Goal: Find specific page/section: Find specific page/section

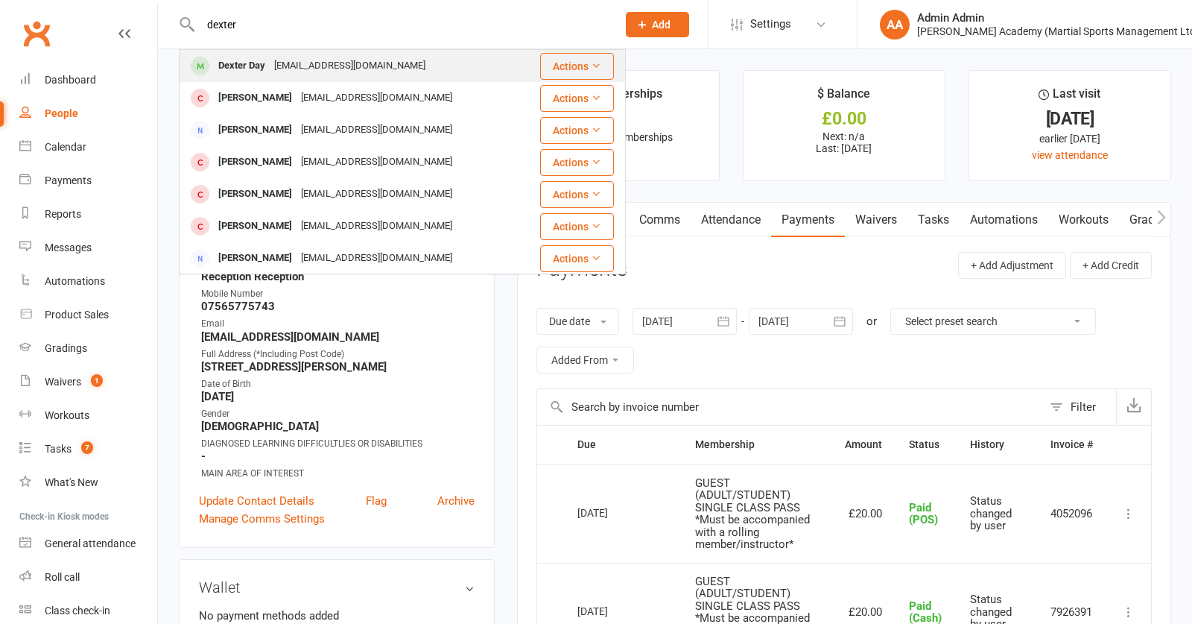
type input "dexter"
click at [240, 69] on div "Dexter Day" at bounding box center [242, 66] width 56 height 22
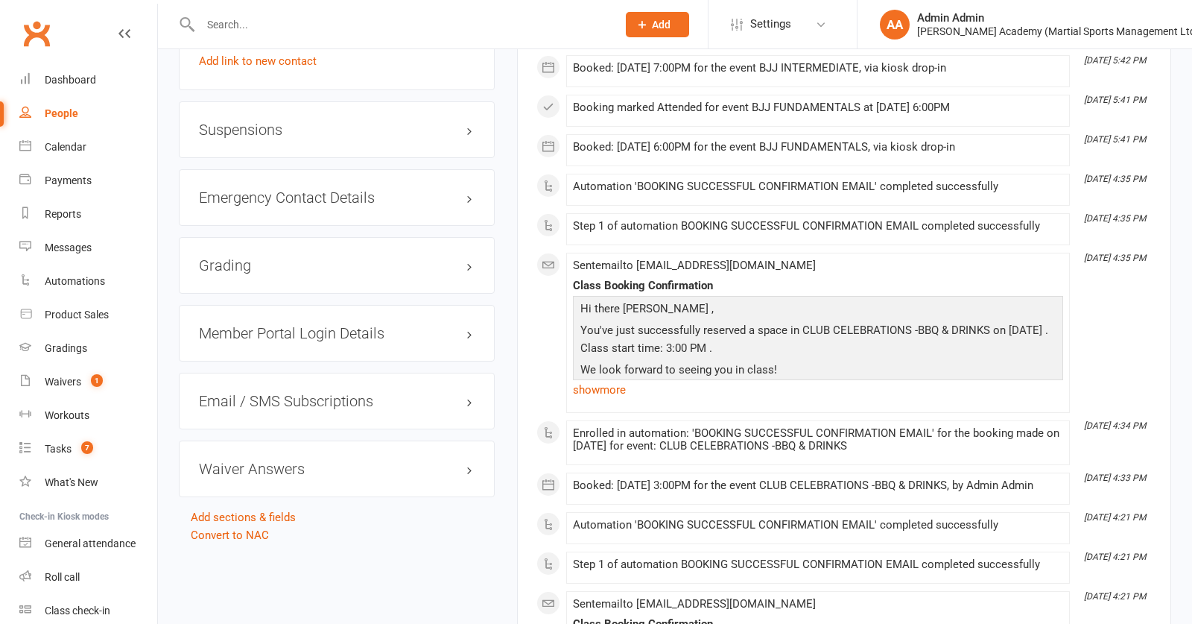
scroll to position [1290, 0]
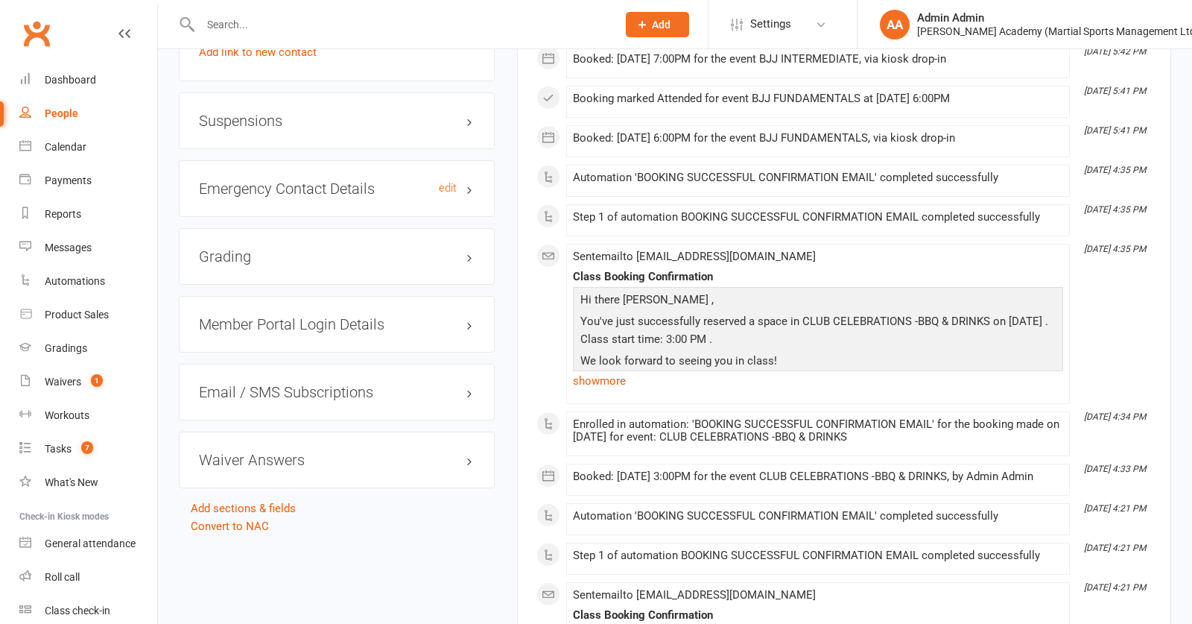
click at [312, 195] on h3 "Emergency Contact Details edit" at bounding box center [337, 188] width 276 height 16
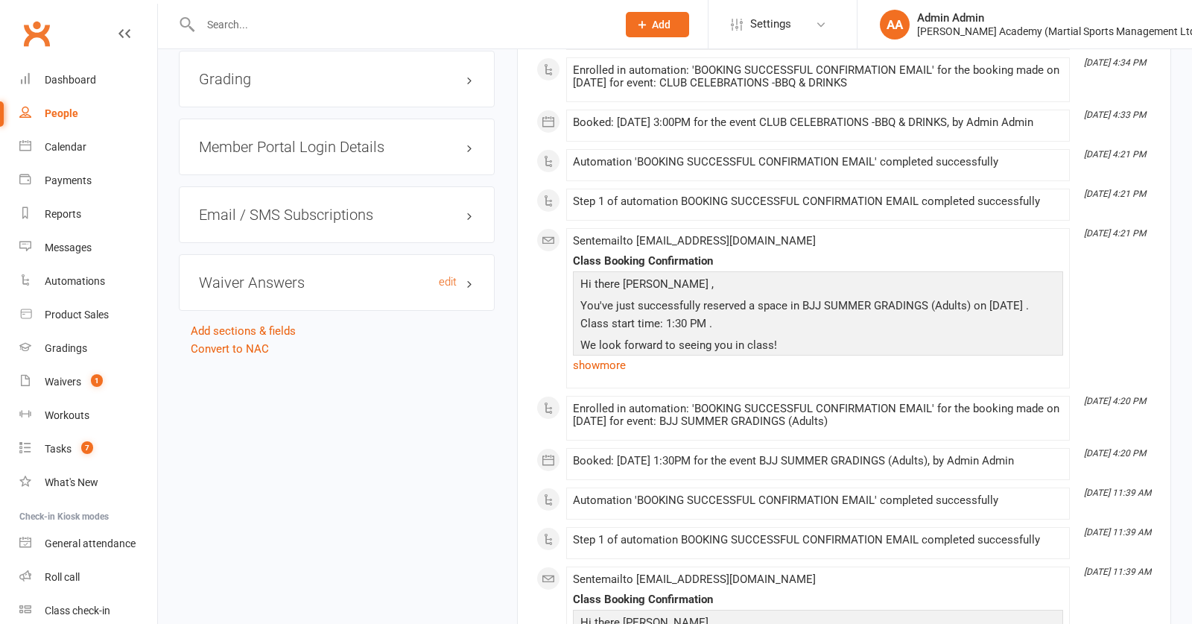
scroll to position [1646, 0]
click at [501, 26] on input "text" at bounding box center [401, 24] width 411 height 21
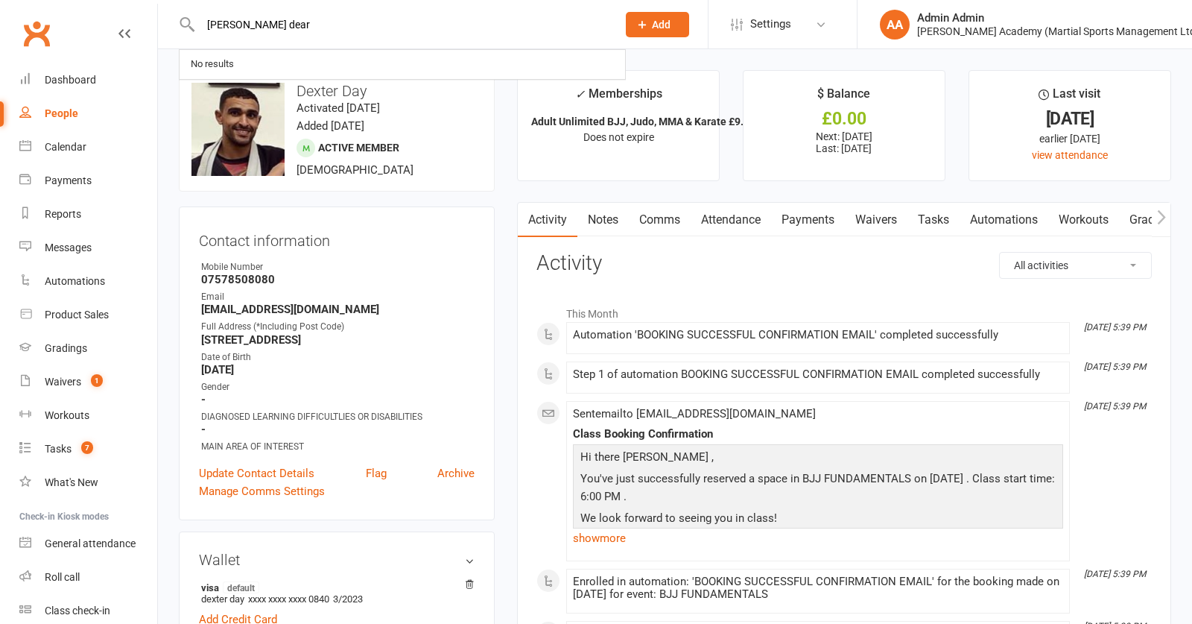
scroll to position [0, 0]
click at [285, 23] on input "[PERSON_NAME] dear" at bounding box center [401, 24] width 411 height 21
click at [238, 25] on input "[PERSON_NAME]" at bounding box center [401, 24] width 411 height 21
drag, startPoint x: 363, startPoint y: 28, endPoint x: 378, endPoint y: 29, distance: 15.0
click at [363, 28] on input "[PERSON_NAME]" at bounding box center [401, 24] width 411 height 21
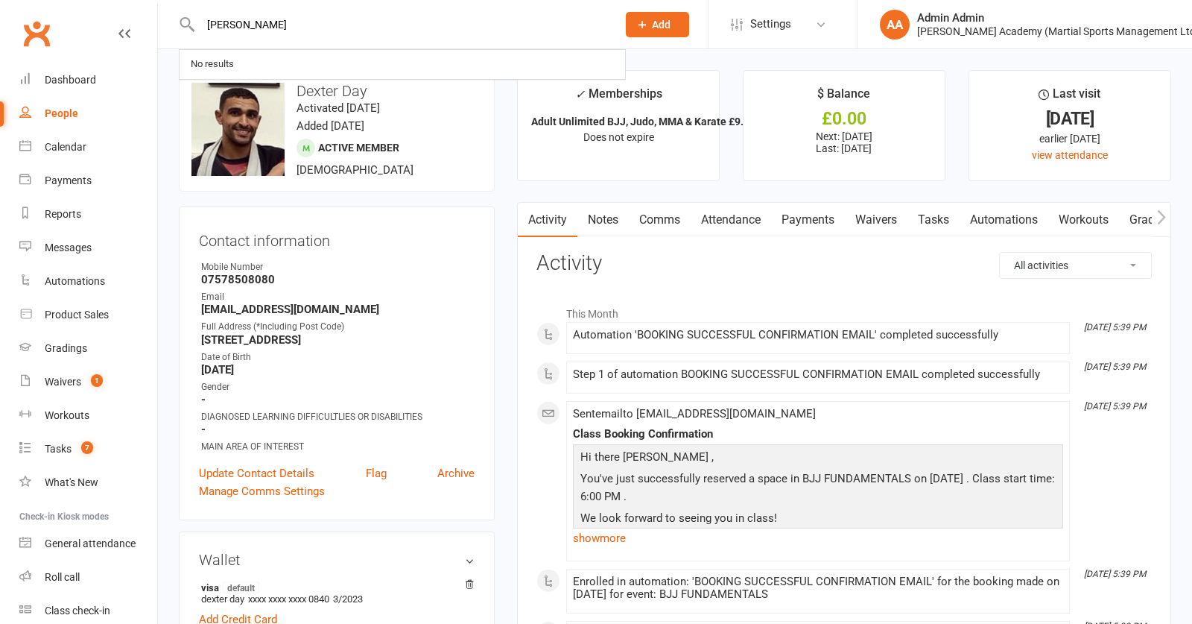
drag, startPoint x: 483, startPoint y: 23, endPoint x: 294, endPoint y: 16, distance: 189.4
click at [294, 16] on input "[PERSON_NAME]" at bounding box center [401, 24] width 411 height 21
click at [291, 31] on input "[PERSON_NAME]" at bounding box center [401, 24] width 411 height 21
click at [200, 24] on input "[PERSON_NAME]" at bounding box center [401, 24] width 411 height 21
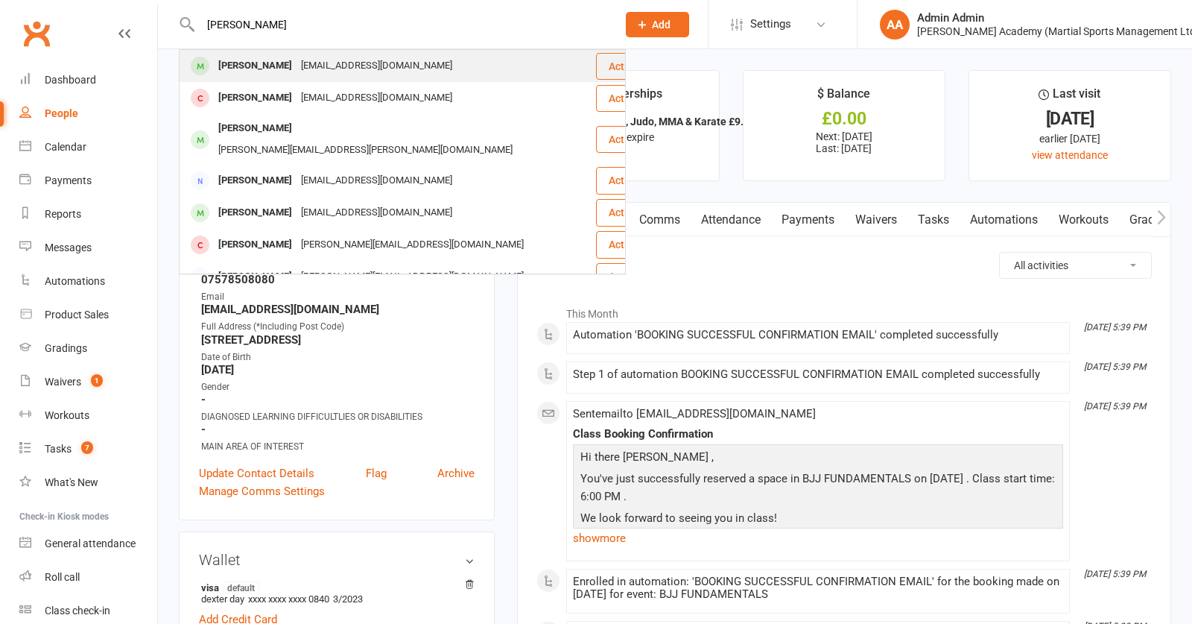
type input "[PERSON_NAME]"
click at [270, 65] on div "[PERSON_NAME]" at bounding box center [255, 66] width 83 height 22
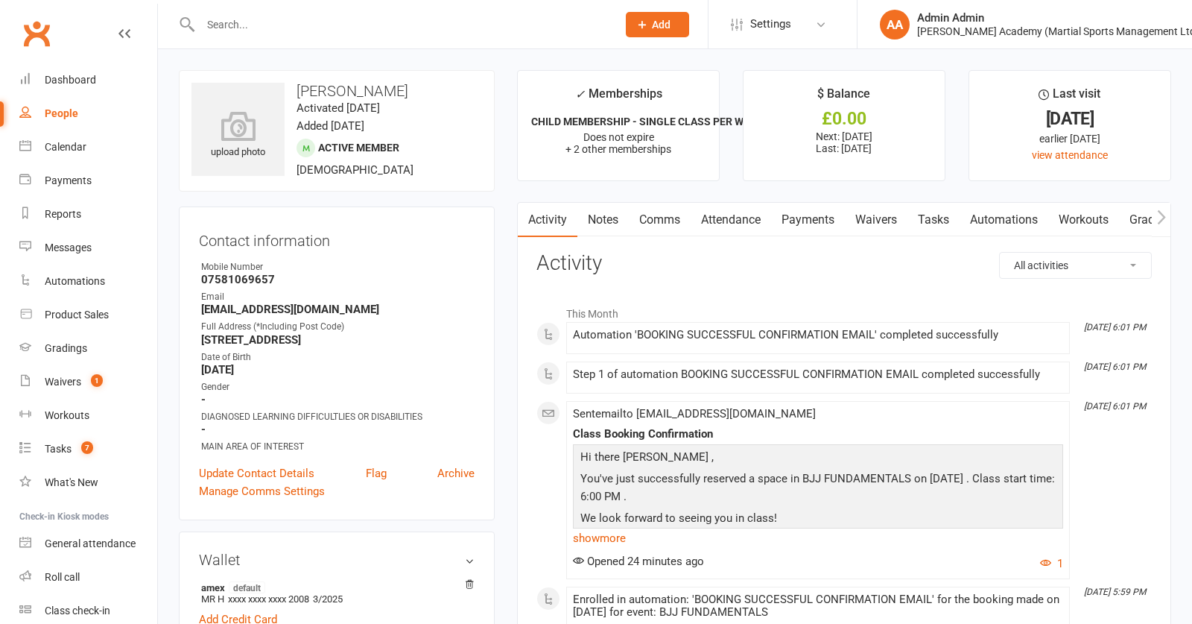
click at [365, 30] on input "text" at bounding box center [401, 24] width 411 height 21
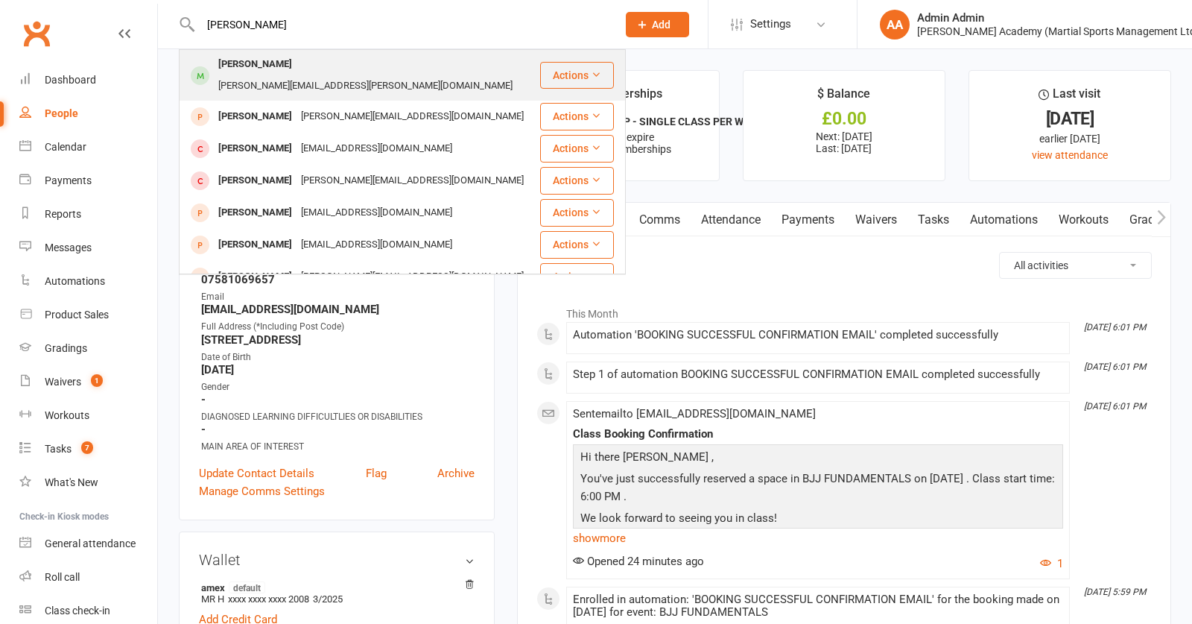
type input "[PERSON_NAME]"
click at [286, 69] on div "[PERSON_NAME]" at bounding box center [255, 65] width 83 height 22
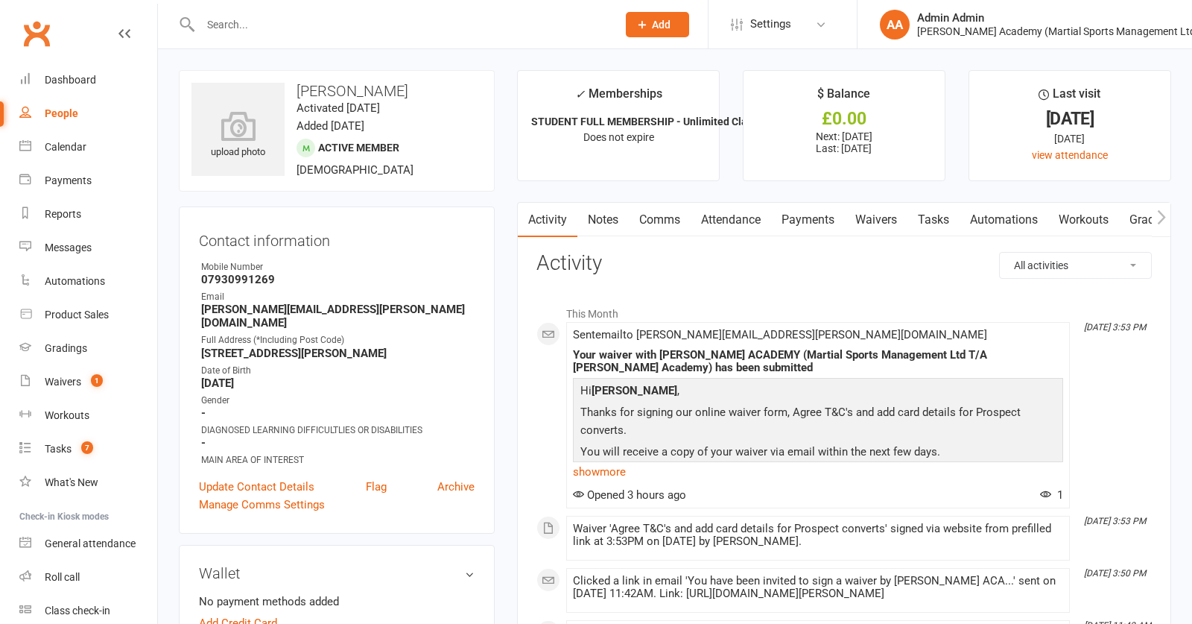
click at [809, 221] on link "Payments" at bounding box center [808, 220] width 74 height 34
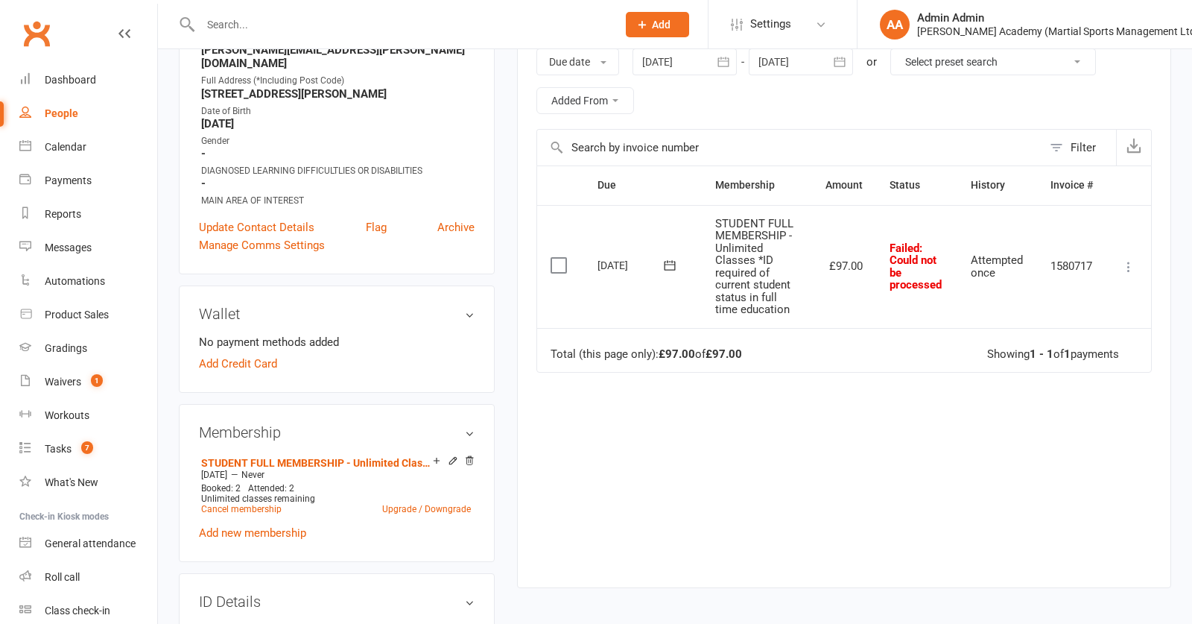
scroll to position [369, 0]
